Goal: Information Seeking & Learning: Learn about a topic

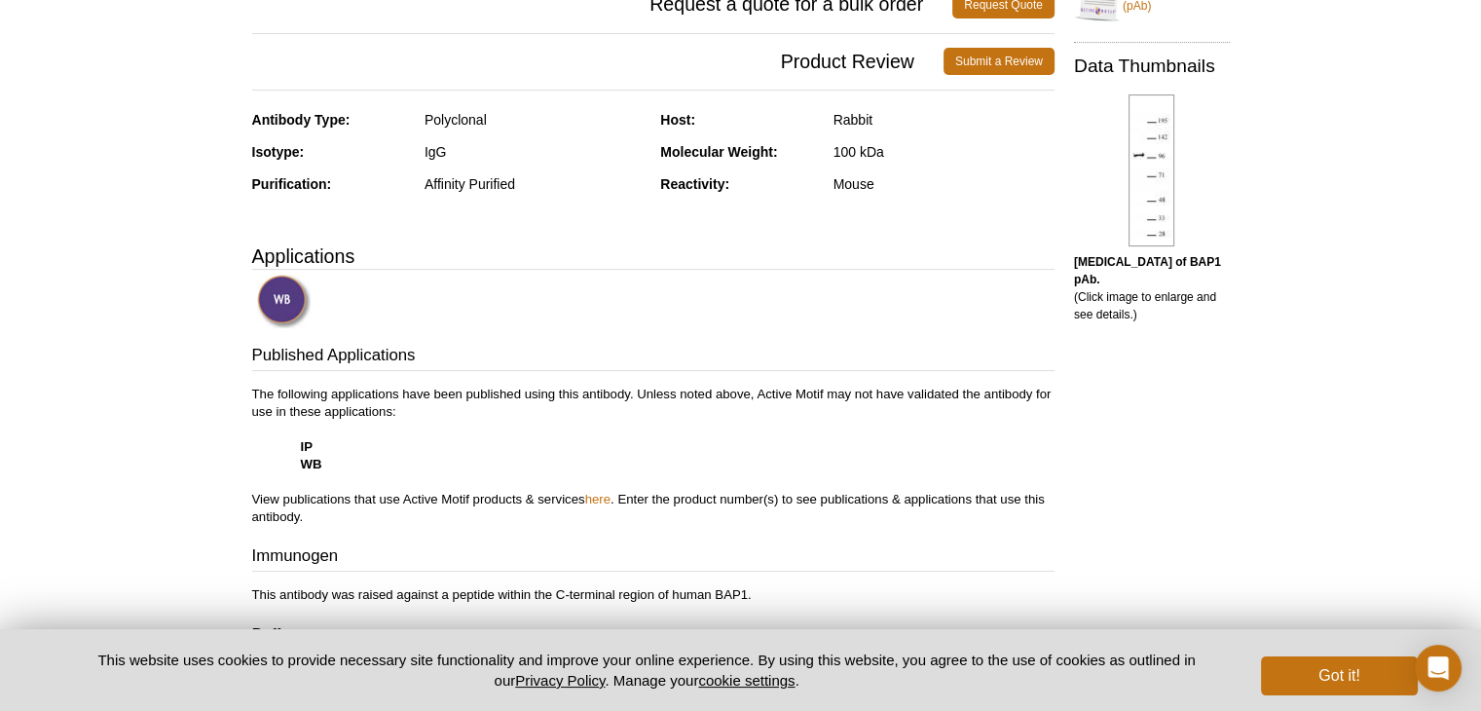
scroll to position [388, 0]
click at [271, 295] on img at bounding box center [284, 303] width 54 height 54
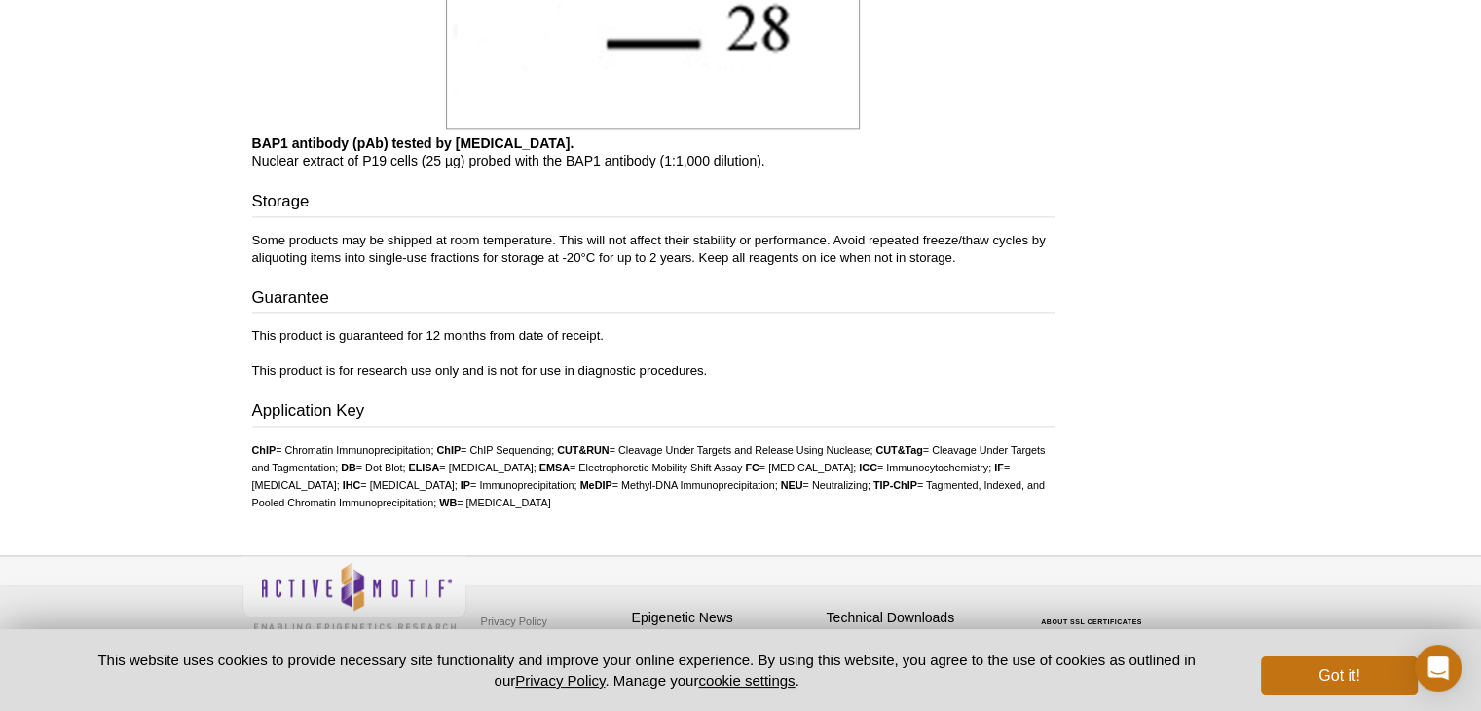
scroll to position [2466, 0]
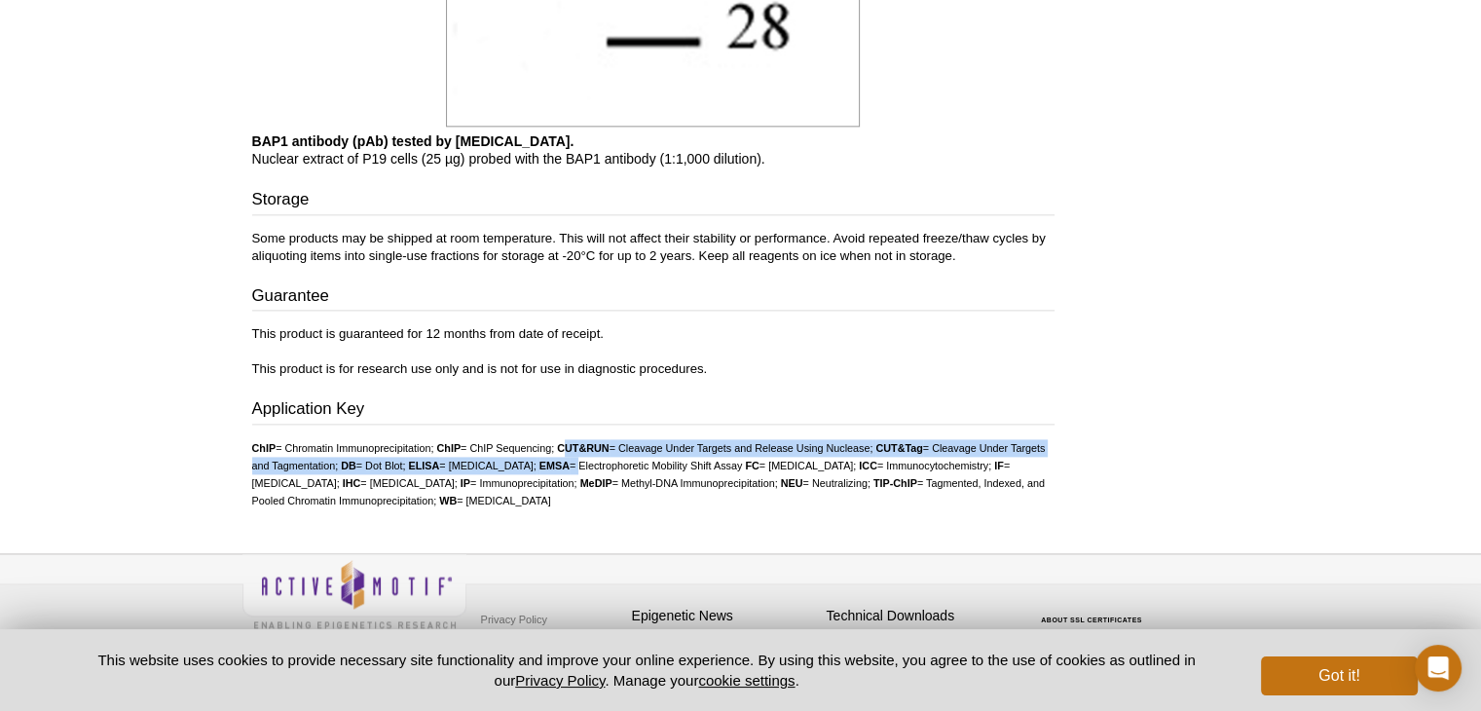
drag, startPoint x: 574, startPoint y: 444, endPoint x: 711, endPoint y: 459, distance: 138.1
click at [711, 459] on ul "ChIP = Chromatin Immunoprecipitation; ChIP = ChIP Sequencing; CUT&RUN = Cleavag…" at bounding box center [653, 474] width 802 height 70
click at [711, 460] on li "EMSA = Electrophoretic Mobility Shift Assay" at bounding box center [641, 466] width 204 height 12
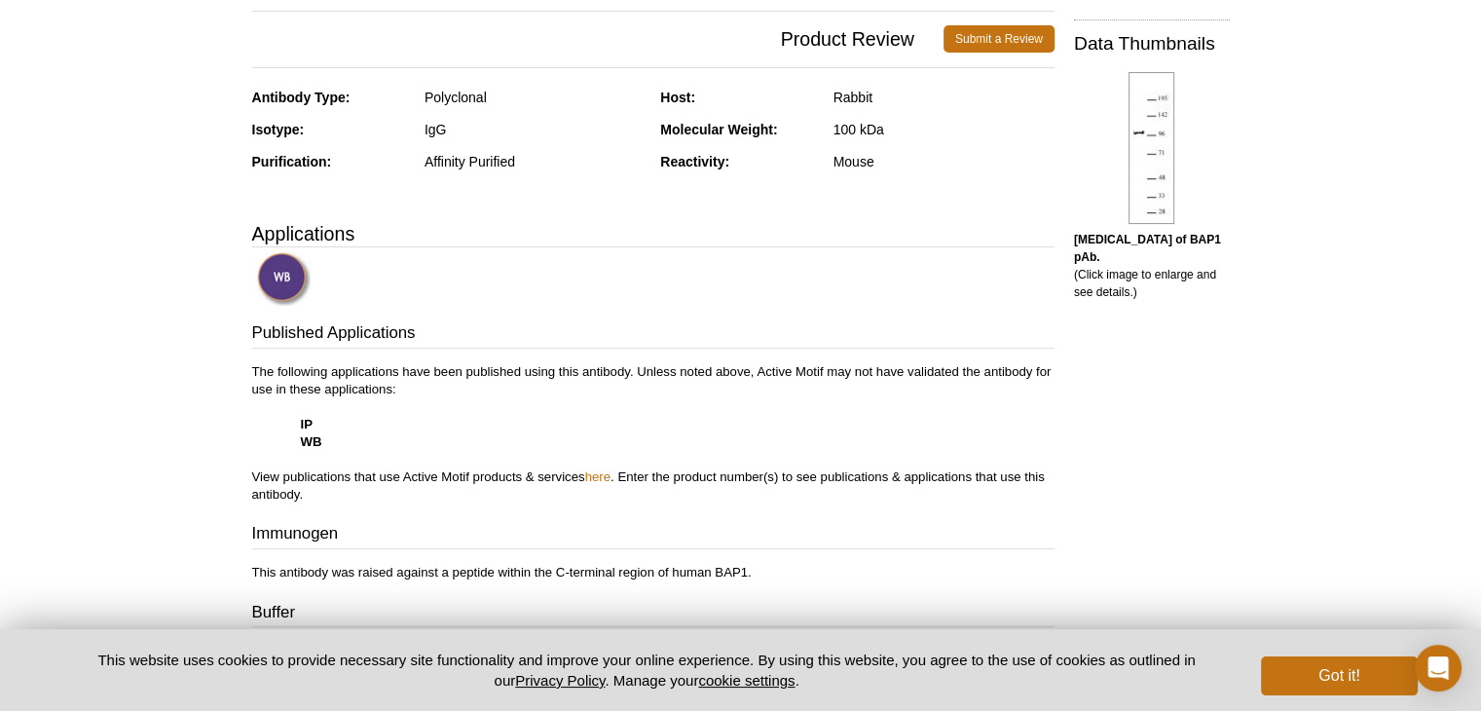
scroll to position [409, 0]
click at [302, 420] on strong "IP" at bounding box center [307, 426] width 12 height 15
drag, startPoint x: 296, startPoint y: 420, endPoint x: 349, endPoint y: 421, distance: 52.6
click at [349, 421] on p "The following applications have been published using this antibody. Unless note…" at bounding box center [653, 435] width 802 height 140
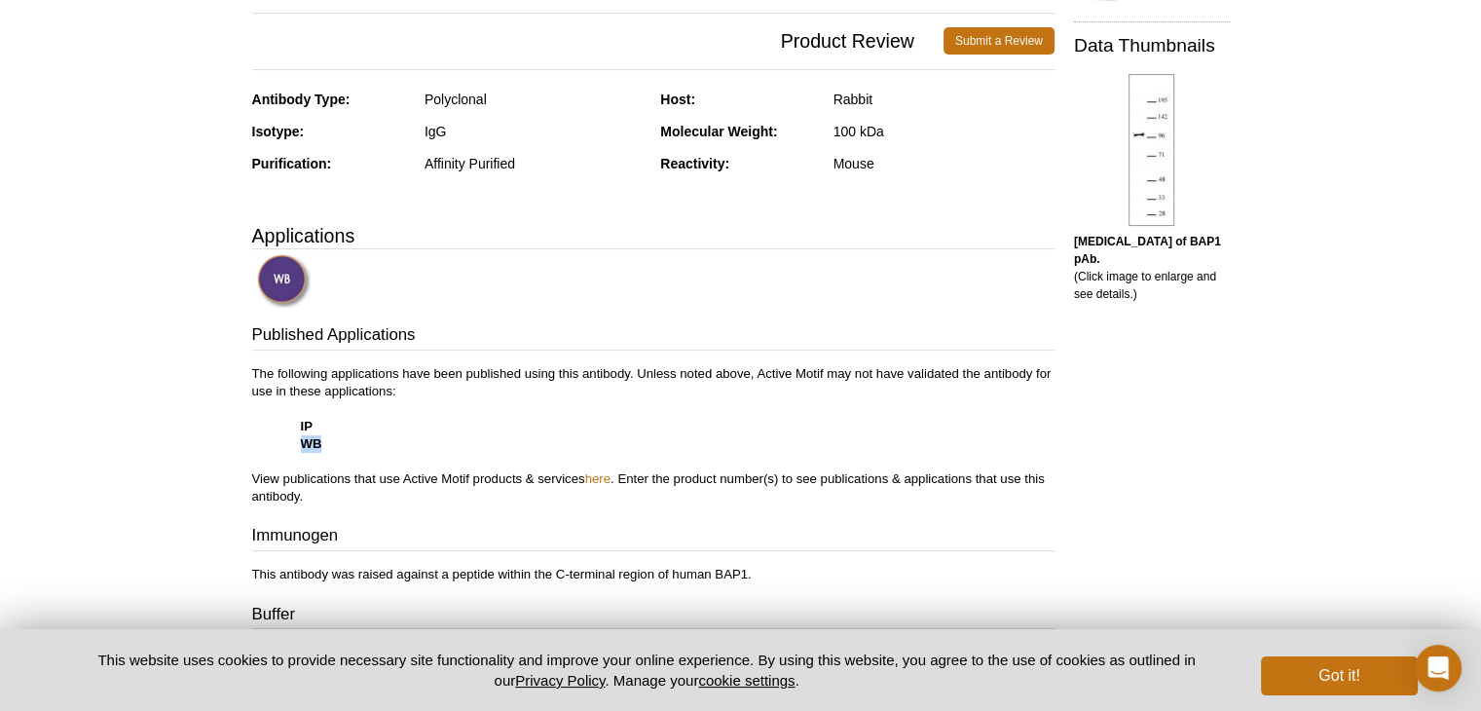
drag, startPoint x: 349, startPoint y: 443, endPoint x: 289, endPoint y: 443, distance: 59.4
click at [289, 443] on p "The following applications have been published using this antibody. Unless note…" at bounding box center [653, 435] width 802 height 140
drag, startPoint x: 289, startPoint y: 443, endPoint x: 374, endPoint y: 443, distance: 84.7
click at [374, 443] on p "The following applications have been published using this antibody. Unless note…" at bounding box center [653, 435] width 802 height 140
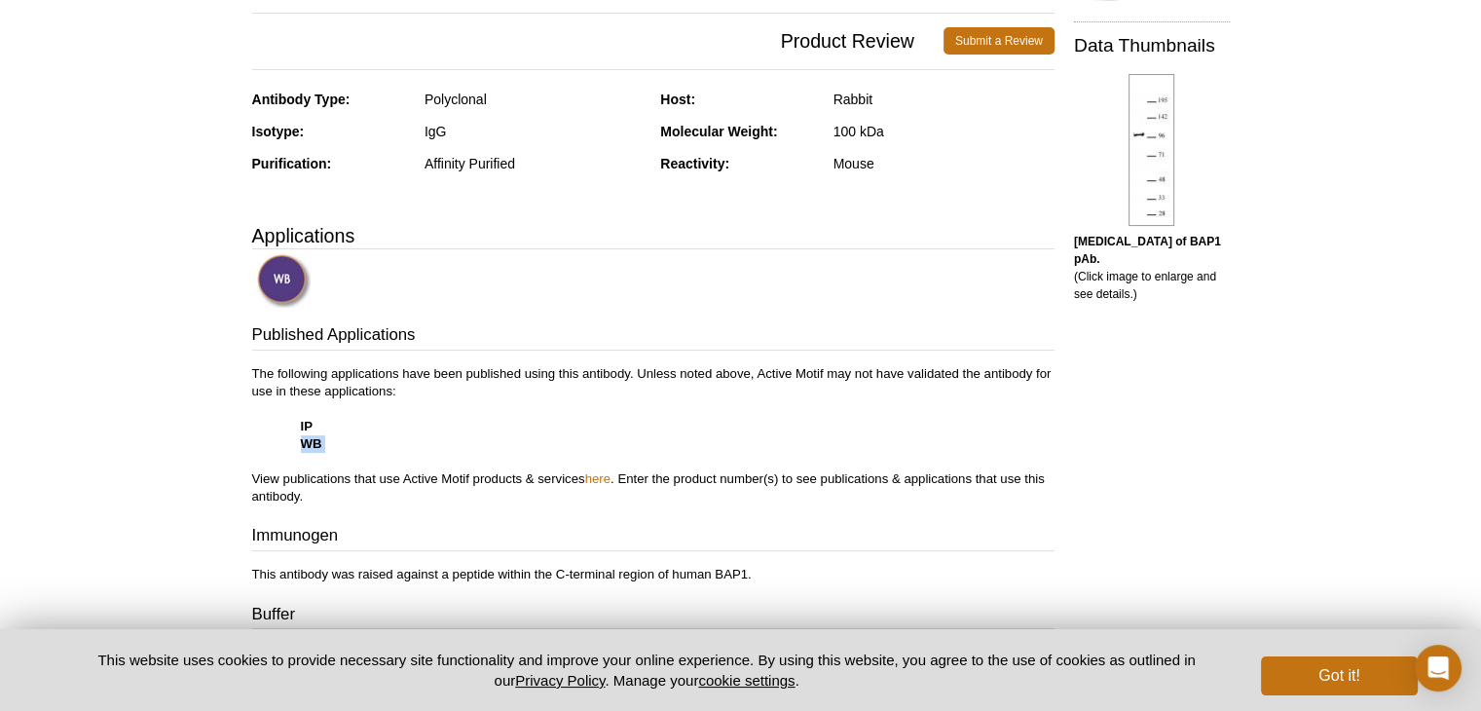
click at [374, 443] on p "The following applications have been published using this antibody. Unless note…" at bounding box center [653, 435] width 802 height 140
drag, startPoint x: 374, startPoint y: 443, endPoint x: 256, endPoint y: 439, distance: 117.9
click at [256, 439] on p "The following applications have been published using this antibody. Unless note…" at bounding box center [653, 435] width 802 height 140
drag, startPoint x: 326, startPoint y: 424, endPoint x: 268, endPoint y: 424, distance: 58.4
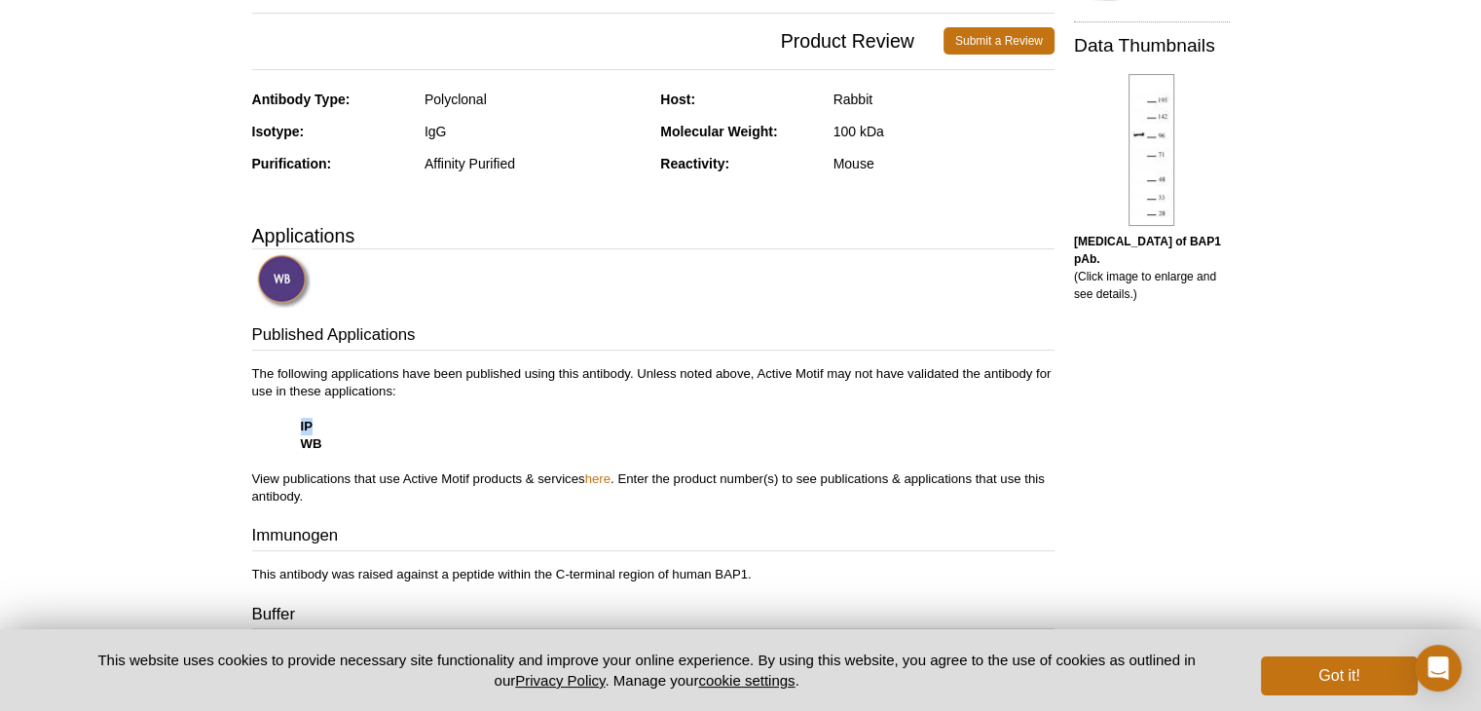
click at [268, 424] on p "The following applications have been published using this antibody. Unless note…" at bounding box center [653, 435] width 802 height 140
click at [428, 429] on p "The following applications have been published using this antibody. Unless note…" at bounding box center [653, 435] width 802 height 140
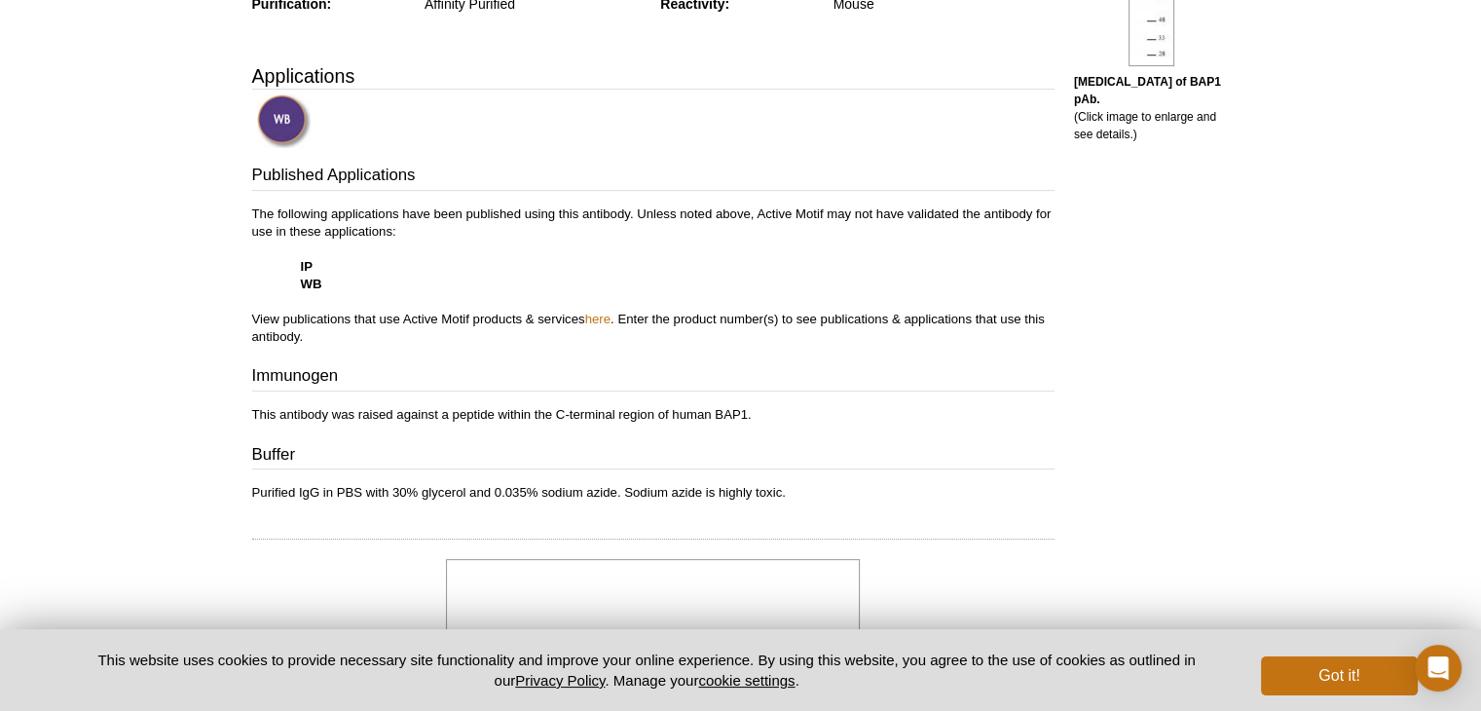
scroll to position [571, 0]
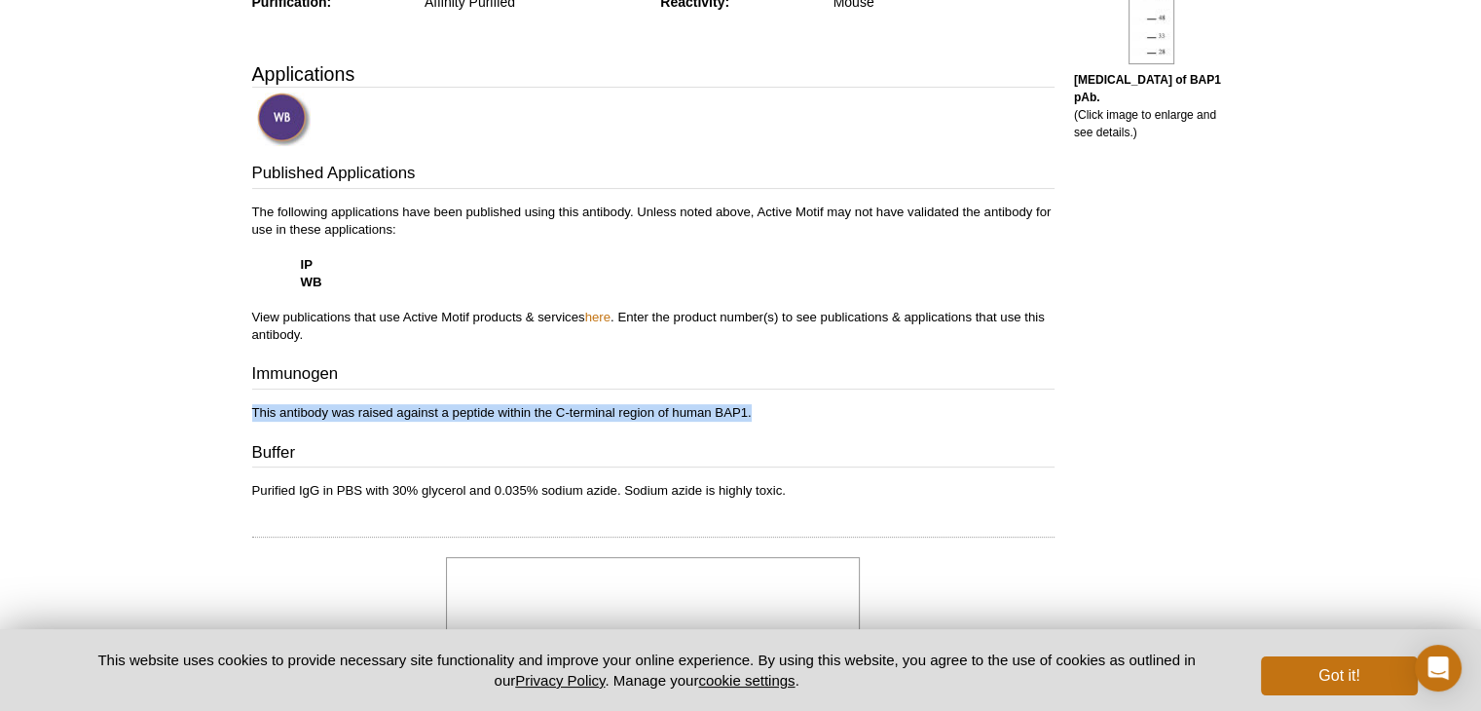
drag, startPoint x: 252, startPoint y: 402, endPoint x: 857, endPoint y: 417, distance: 604.9
click at [857, 417] on p "This antibody was raised against a peptide within the C-terminal region of huma…" at bounding box center [653, 413] width 802 height 18
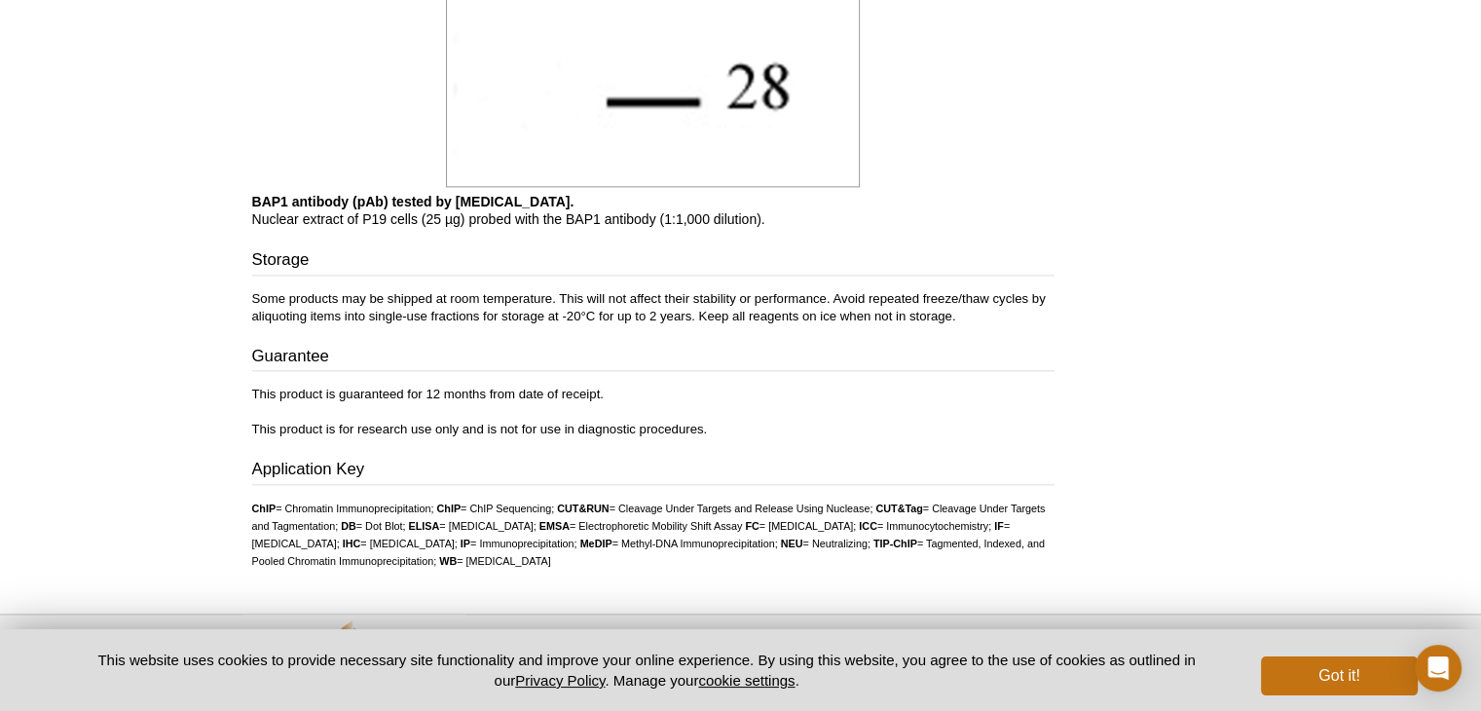
scroll to position [2403, 0]
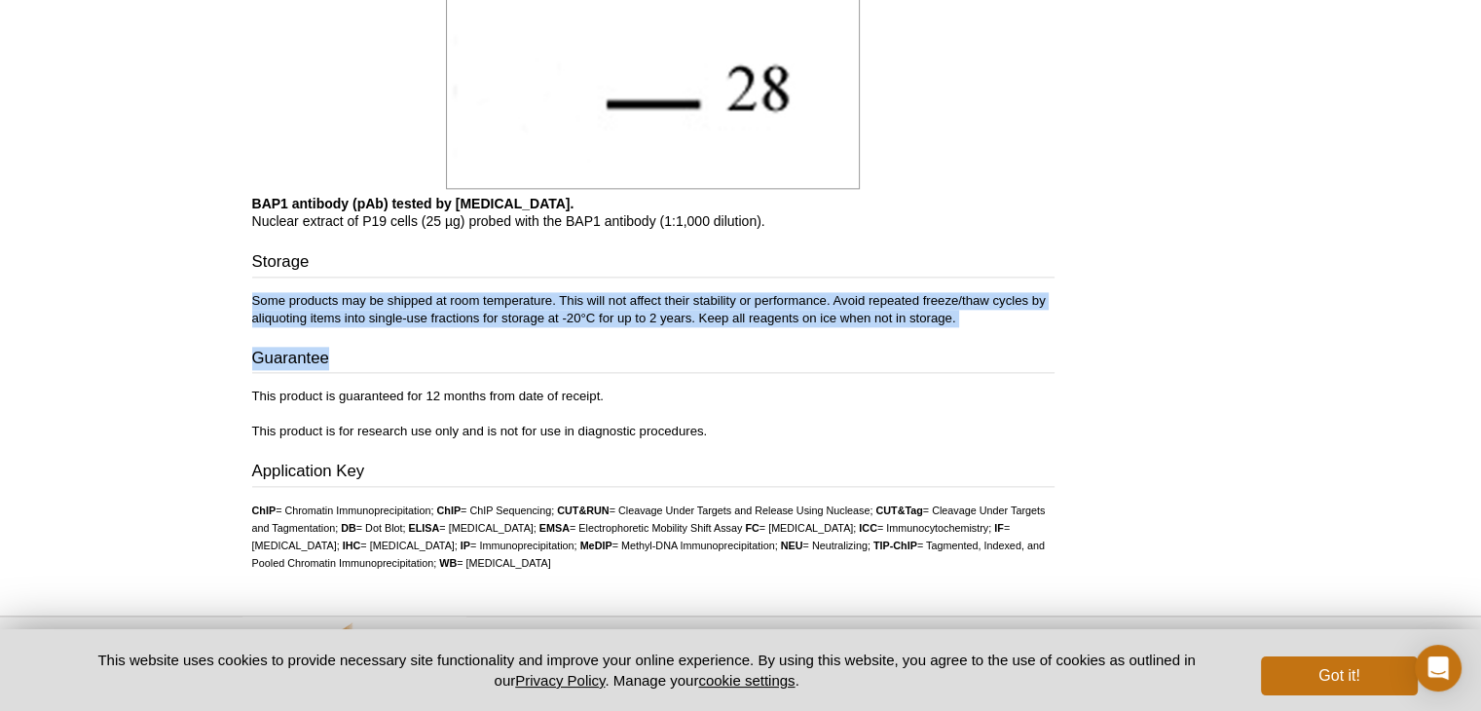
drag, startPoint x: 612, startPoint y: 262, endPoint x: 1002, endPoint y: 329, distance: 395.3
click at [1002, 329] on div "Storage Some products may be shipped at room temperature. This will not affect …" at bounding box center [653, 345] width 802 height 190
click at [1001, 329] on div "Storage Some products may be shipped at room temperature. This will not affect …" at bounding box center [653, 345] width 802 height 190
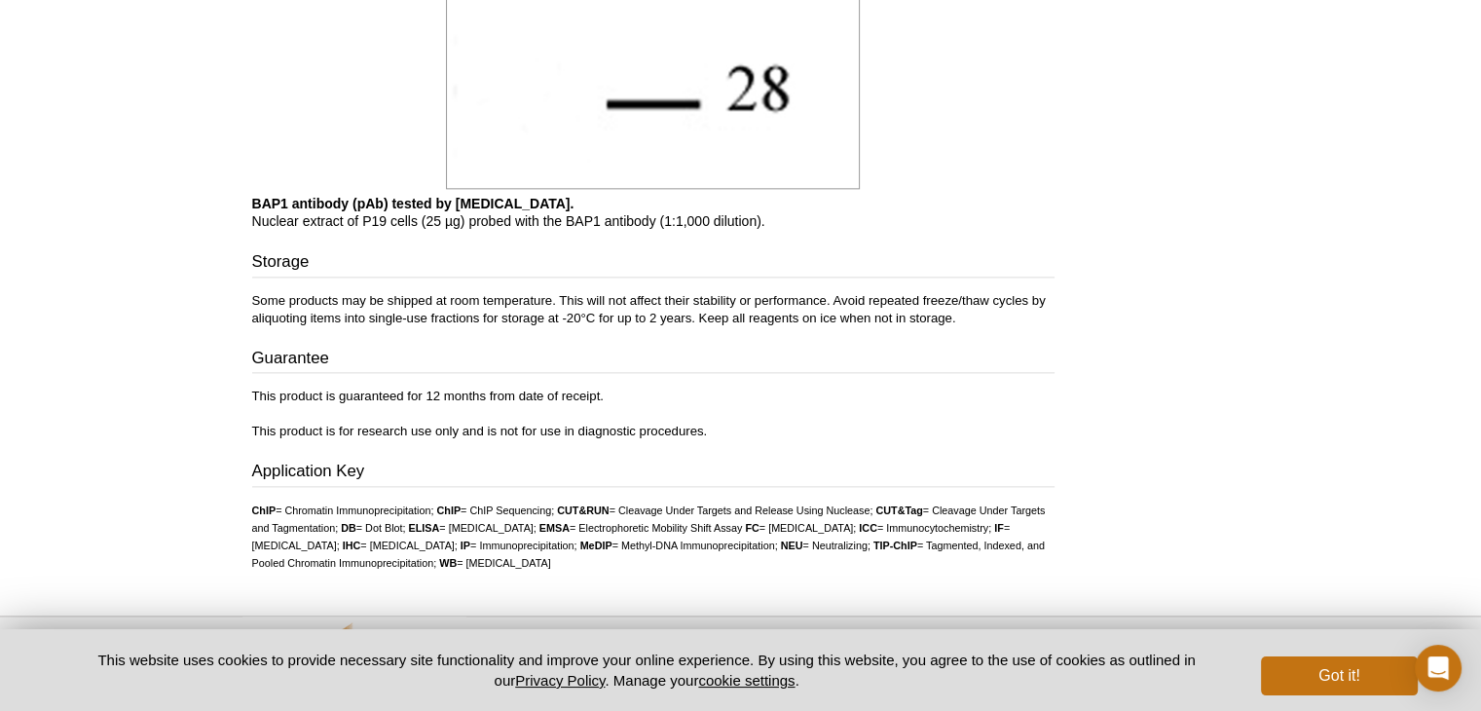
scroll to position [2477, 0]
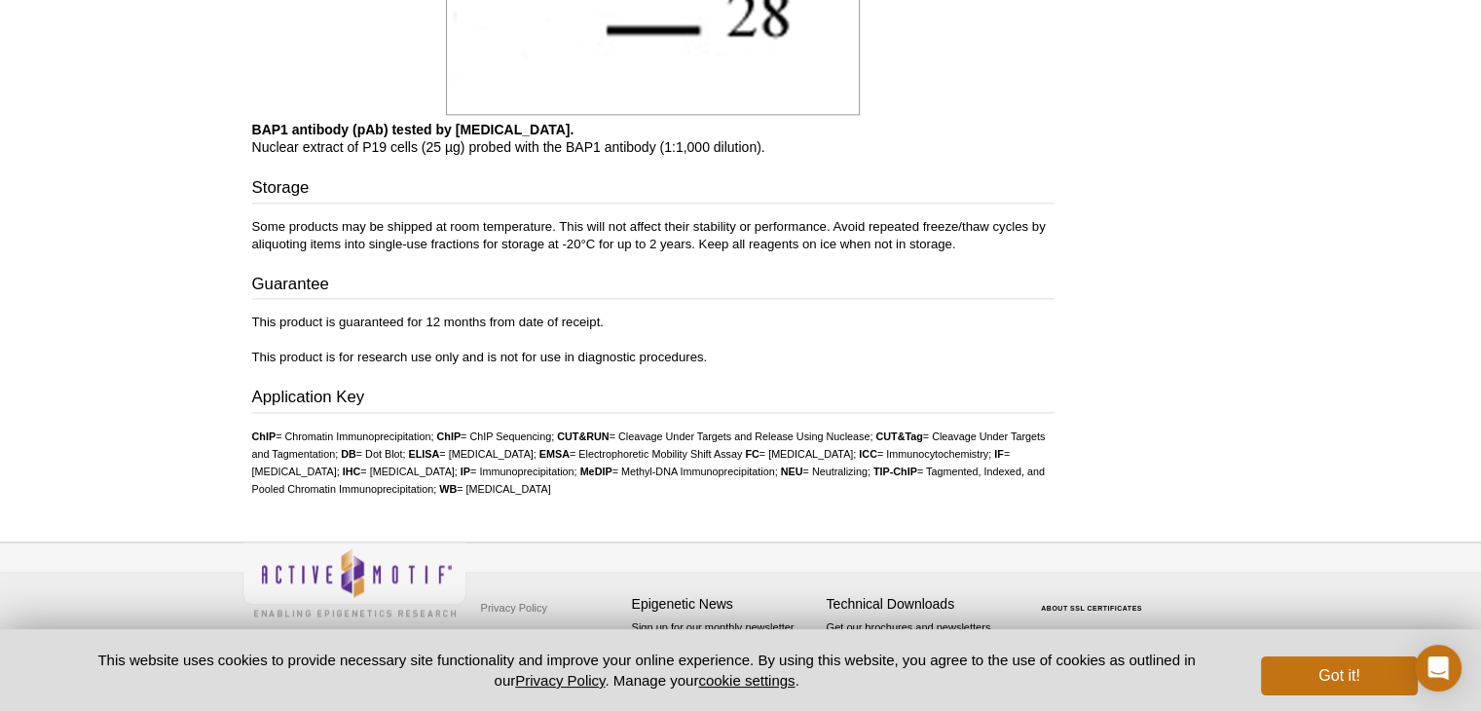
drag, startPoint x: 771, startPoint y: 496, endPoint x: 761, endPoint y: 408, distance: 88.2
click at [761, 408] on h3 "Application Key" at bounding box center [653, 399] width 802 height 27
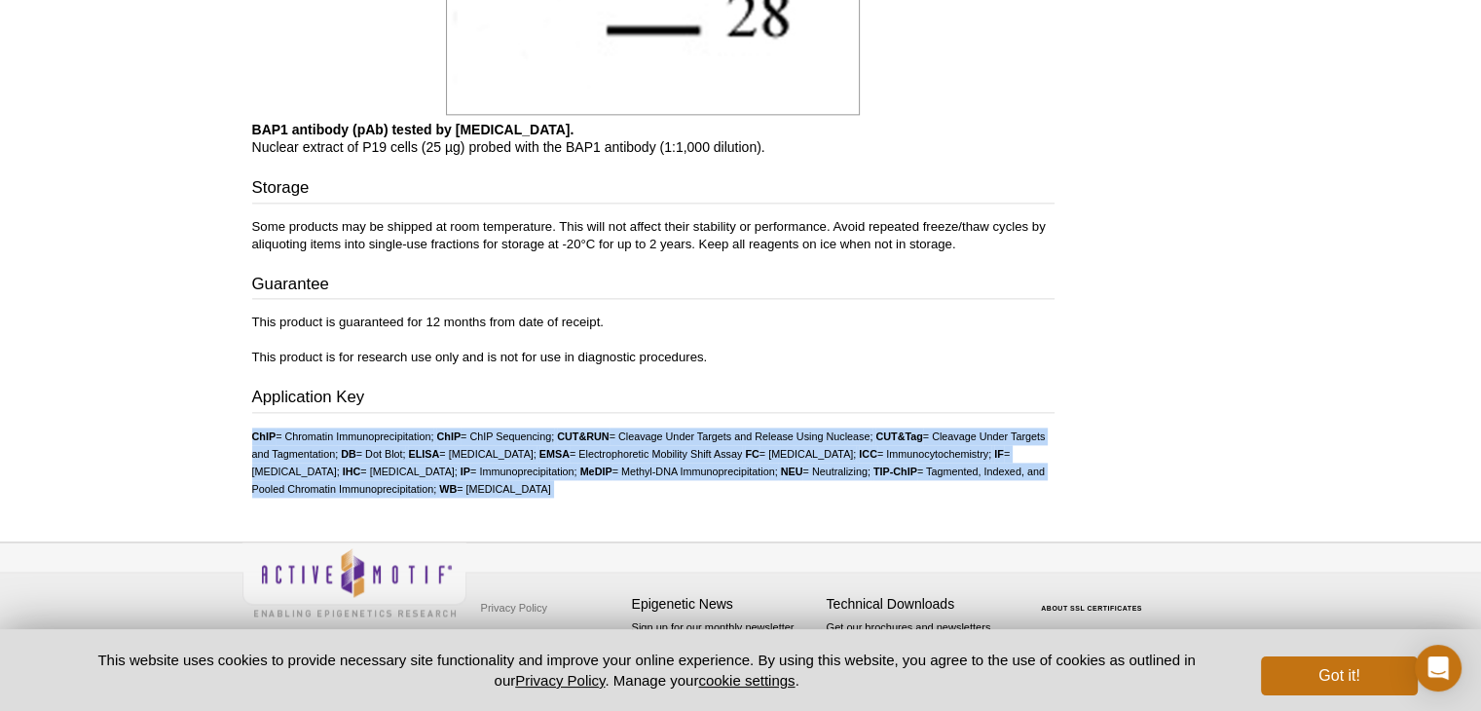
drag, startPoint x: 761, startPoint y: 408, endPoint x: 772, endPoint y: 503, distance: 96.0
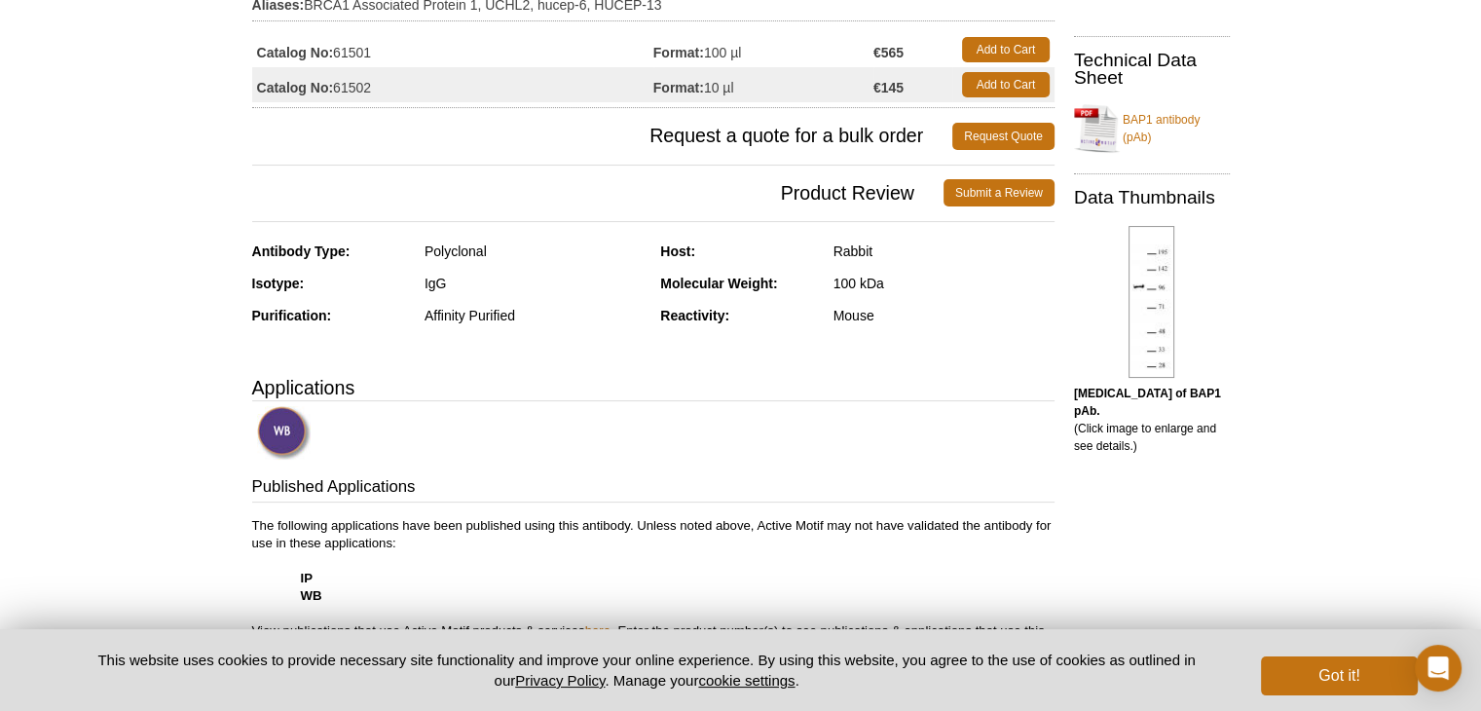
scroll to position [0, 0]
